Goal: Task Accomplishment & Management: Use online tool/utility

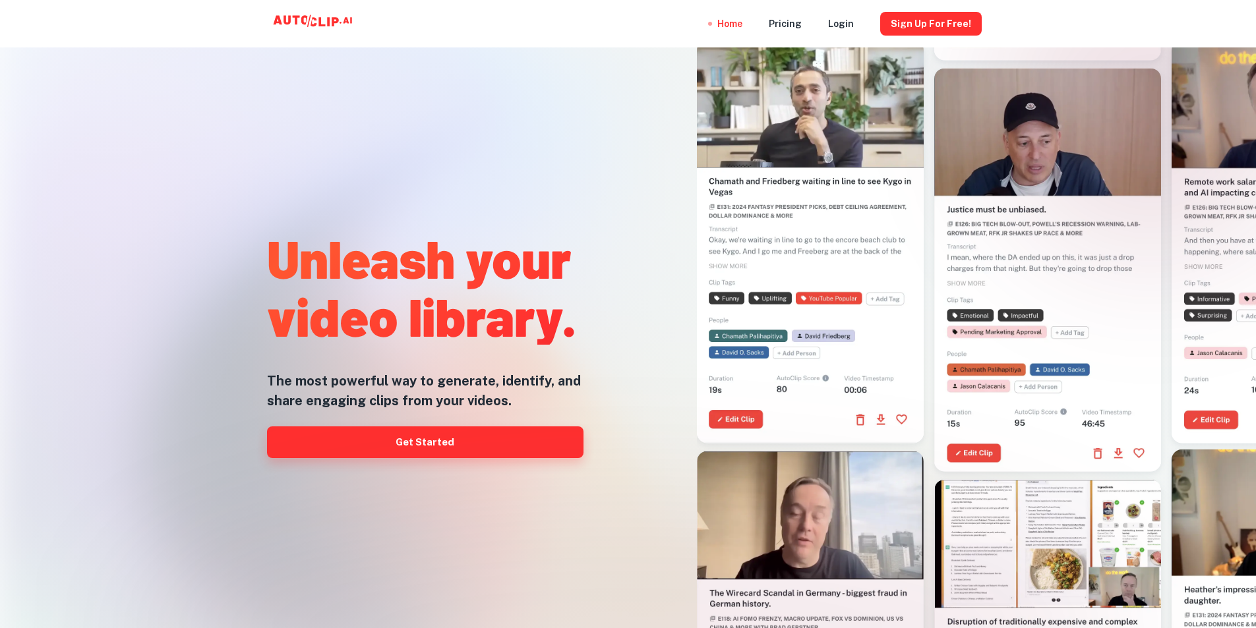
click at [442, 444] on link "Get Started" at bounding box center [425, 443] width 317 height 32
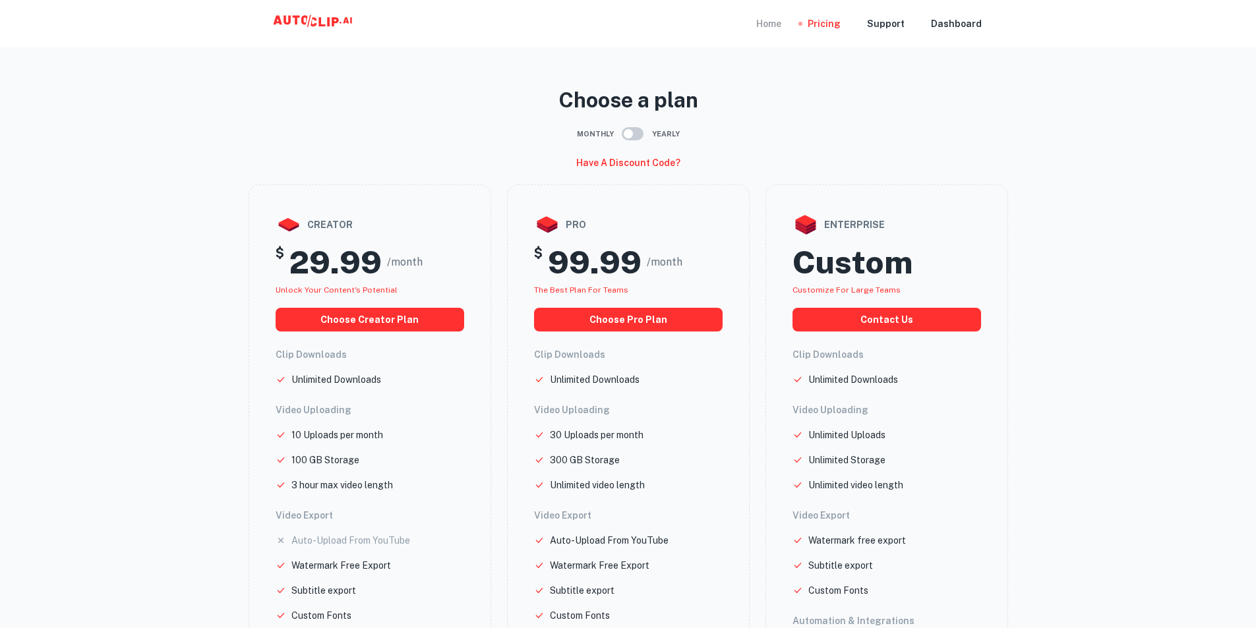
click at [772, 21] on div "Home" at bounding box center [768, 23] width 25 height 47
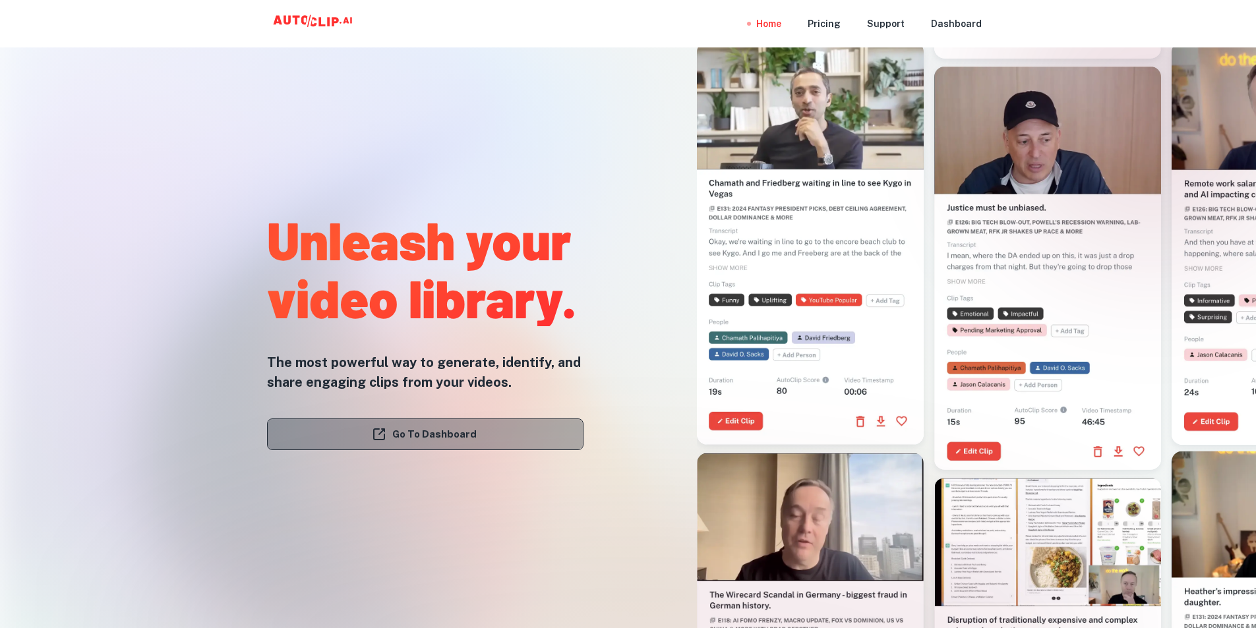
click at [470, 435] on link "Go To Dashboard" at bounding box center [425, 435] width 317 height 32
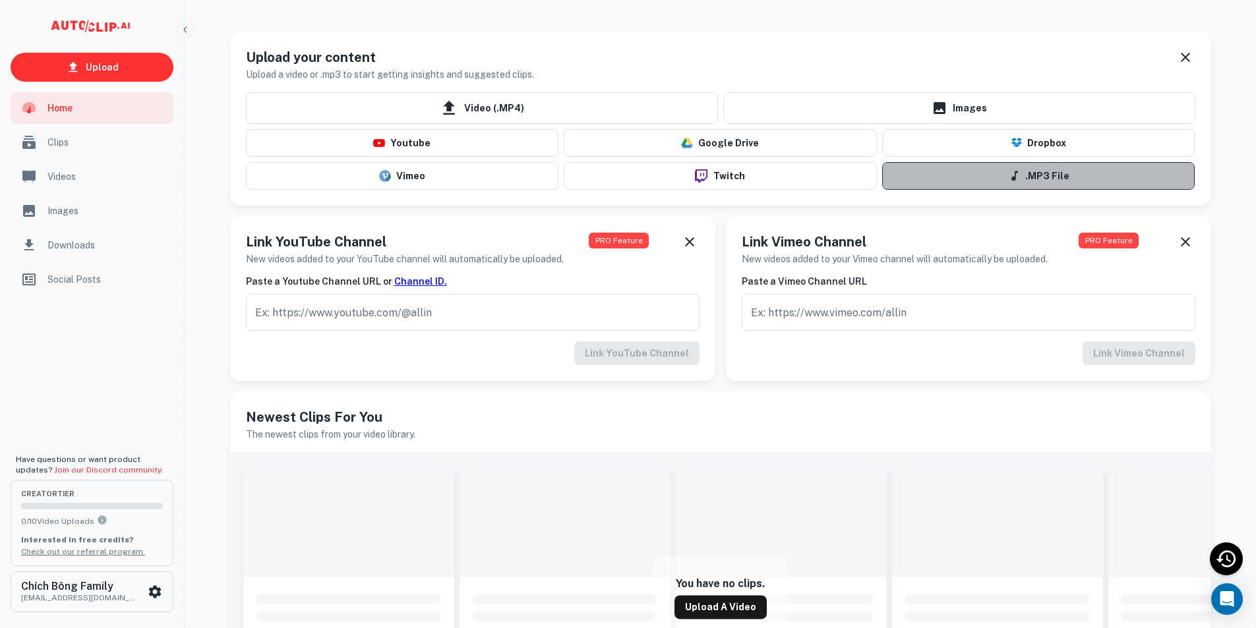
click at [1029, 169] on button ".MP3 File" at bounding box center [1038, 176] width 313 height 28
